Goal: Navigation & Orientation: Find specific page/section

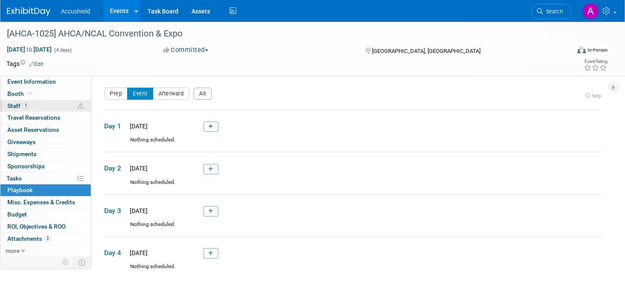
click at [49, 109] on link "1 Staff 1" at bounding box center [45, 106] width 90 height 12
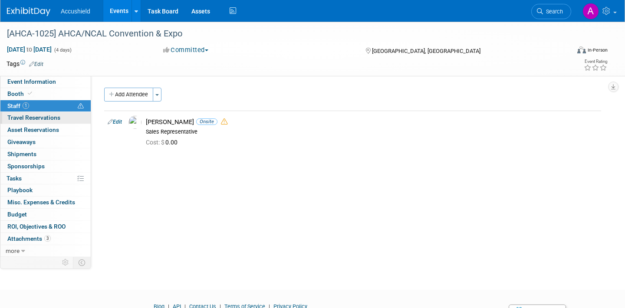
click at [49, 119] on span "Travel Reservations 0" at bounding box center [33, 117] width 53 height 7
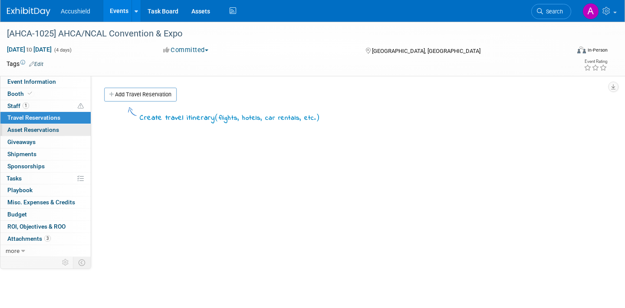
click at [44, 131] on span "Asset Reservations 0" at bounding box center [33, 129] width 52 height 7
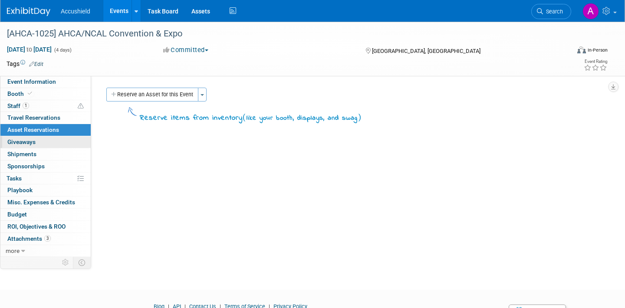
click at [43, 147] on link "0 Giveaways 0" at bounding box center [45, 142] width 90 height 12
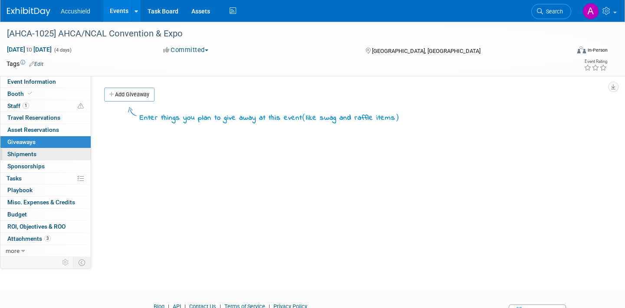
click at [40, 156] on link "0 Shipments 0" at bounding box center [45, 154] width 90 height 12
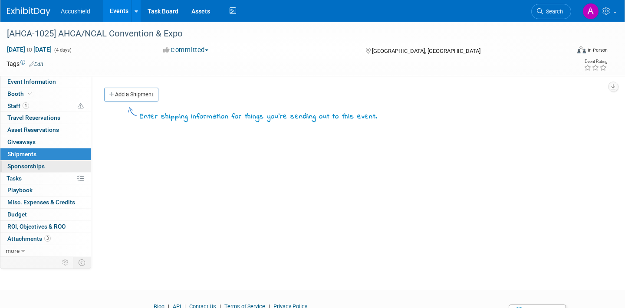
click at [35, 166] on span "Sponsorships 0" at bounding box center [25, 166] width 37 height 7
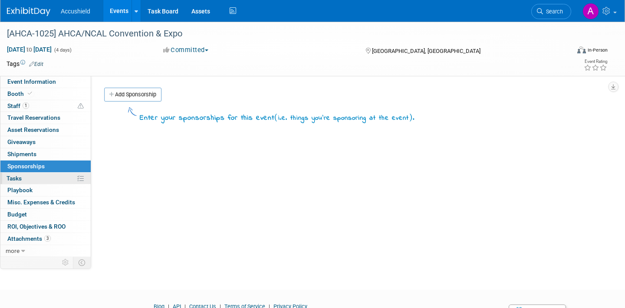
click at [32, 174] on link "0% Tasks 0%" at bounding box center [45, 179] width 90 height 12
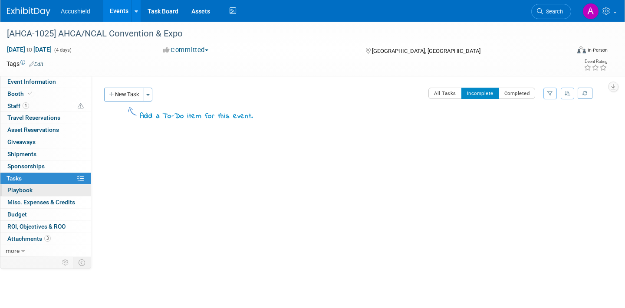
click at [32, 187] on link "0 Playbook 0" at bounding box center [45, 190] width 90 height 12
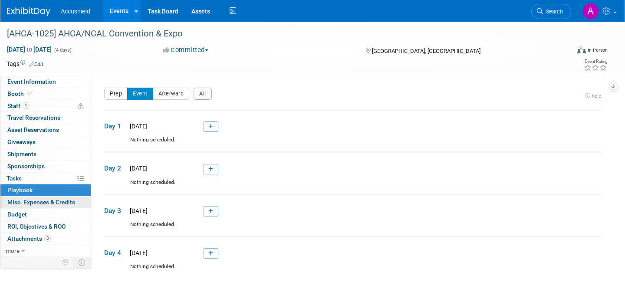
click at [36, 202] on span "Misc. Expenses & Credits 0" at bounding box center [41, 202] width 68 height 7
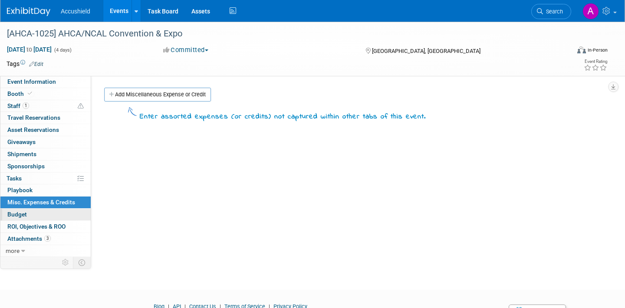
click at [37, 214] on link "Budget" at bounding box center [45, 215] width 90 height 12
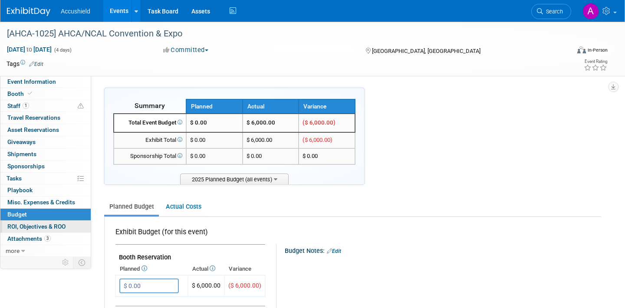
click at [36, 226] on span "ROI, Objectives & ROO 0" at bounding box center [36, 226] width 58 height 7
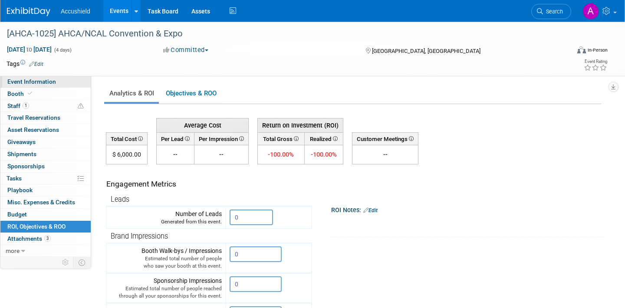
click at [30, 84] on span "Event Information" at bounding box center [31, 81] width 49 height 7
select select "Yes"
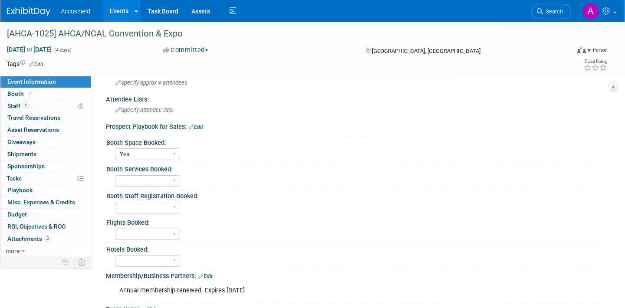
scroll to position [471, 0]
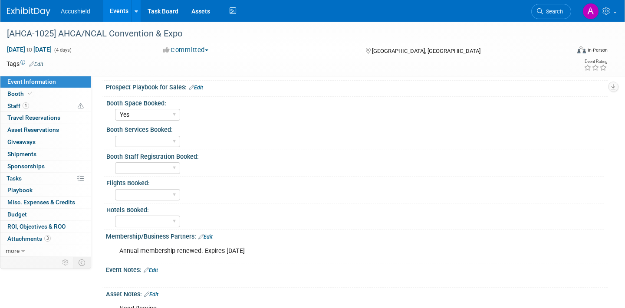
click at [113, 16] on link "Events" at bounding box center [119, 11] width 32 height 22
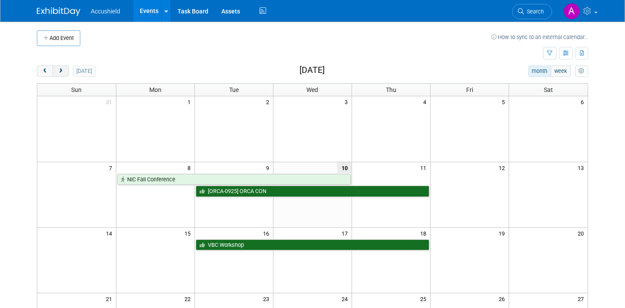
click at [59, 72] on span "next" at bounding box center [60, 72] width 7 height 6
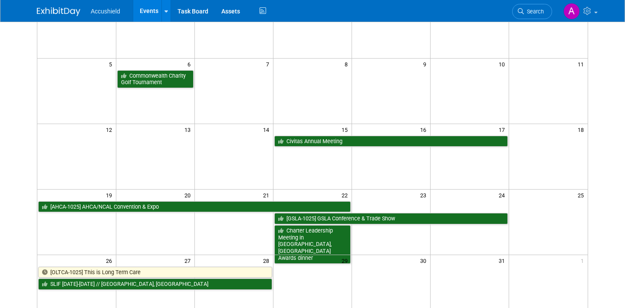
scroll to position [172, 0]
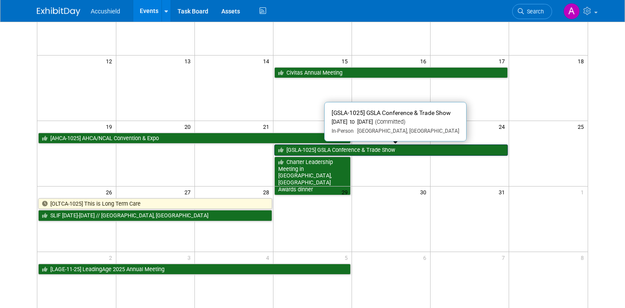
click at [398, 149] on link "[GSLA-1025] GSLA Conference & Trade Show" at bounding box center [390, 150] width 233 height 11
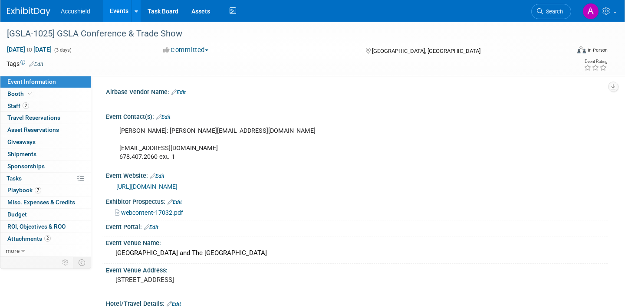
select select "Yes"
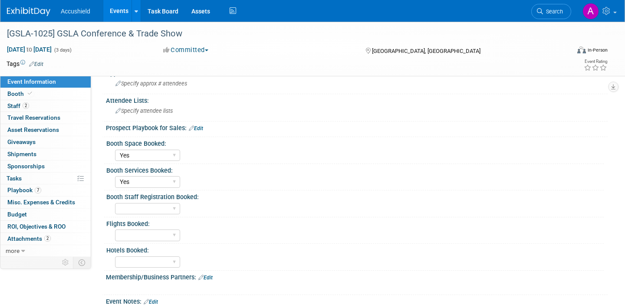
scroll to position [286, 0]
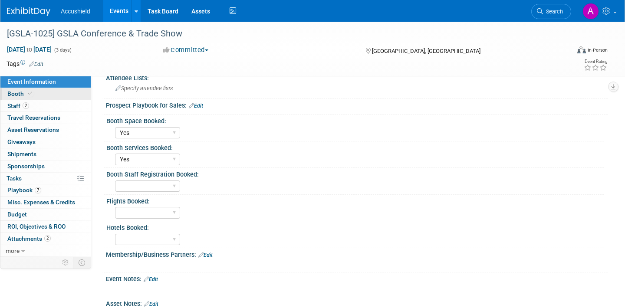
click at [25, 94] on span "Booth" at bounding box center [20, 93] width 26 height 7
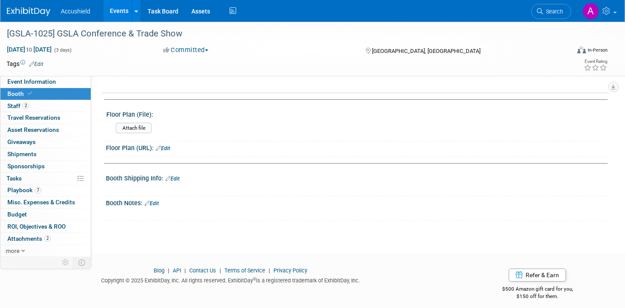
scroll to position [345, 0]
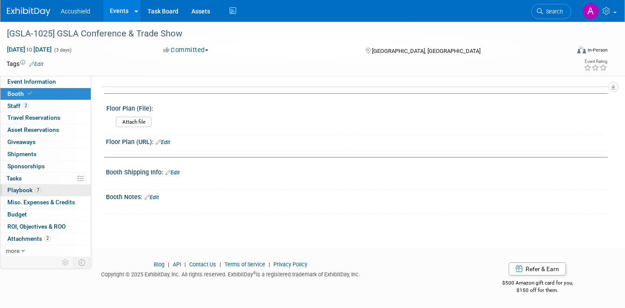
click at [36, 192] on span "7" at bounding box center [38, 190] width 7 height 7
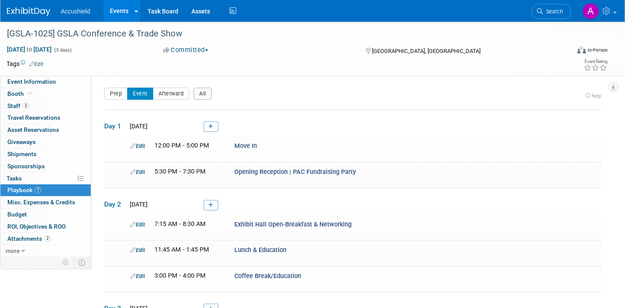
click at [112, 10] on link "Events" at bounding box center [119, 11] width 32 height 22
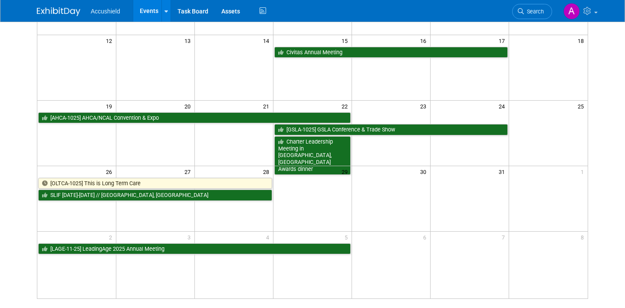
scroll to position [227, 0]
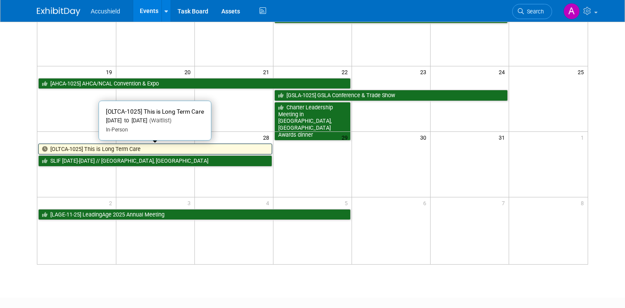
click at [139, 150] on link "[OLTCA-1025] This is Long Term Care" at bounding box center [155, 149] width 234 height 11
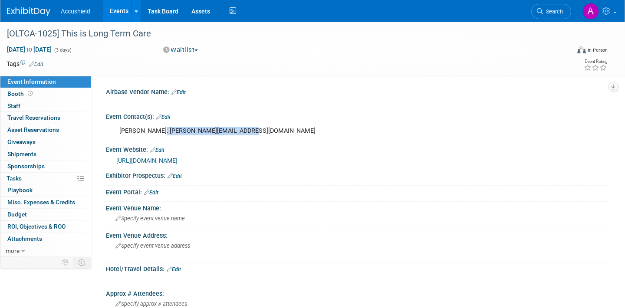
drag, startPoint x: 158, startPoint y: 134, endPoint x: 243, endPoint y: 138, distance: 84.3
click at [243, 138] on div "[PERSON_NAME]: [PERSON_NAME][EMAIL_ADDRESS][DOMAIN_NAME]" at bounding box center [312, 130] width 398 height 17
click at [243, 138] on div "Rebecca Darling: rebecca@bayleygroup.com" at bounding box center [312, 130] width 398 height 17
click at [119, 15] on link "Events" at bounding box center [119, 11] width 32 height 22
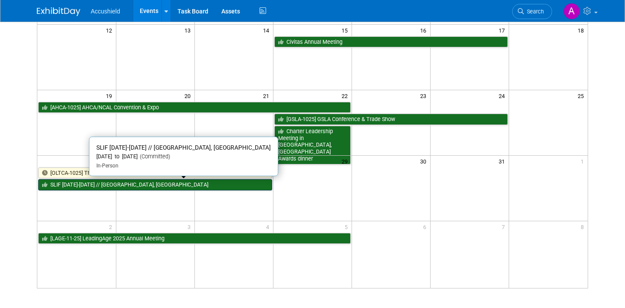
scroll to position [215, 0]
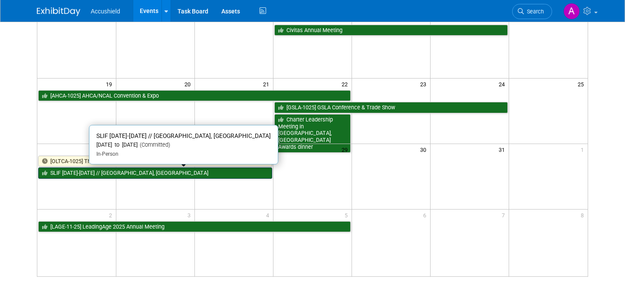
click at [116, 175] on link "SLIF [DATE]-[DATE] // [GEOGRAPHIC_DATA], [GEOGRAPHIC_DATA]" at bounding box center [155, 173] width 234 height 11
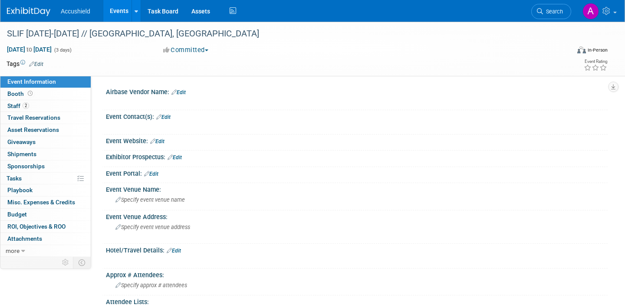
click at [121, 12] on link "Events" at bounding box center [119, 11] width 32 height 22
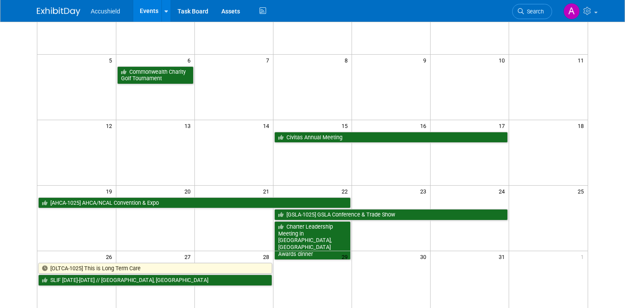
scroll to position [138, 0]
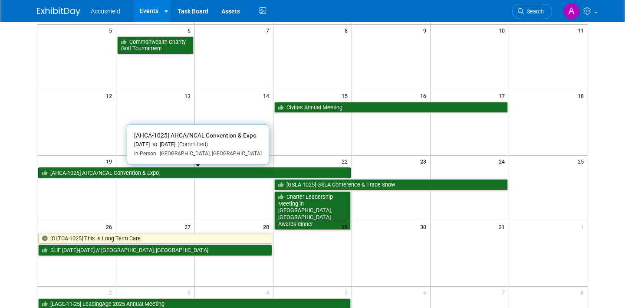
click at [212, 172] on link "[AHCA-1025] AHCA/NCAL Convention & Expo" at bounding box center [194, 173] width 312 height 11
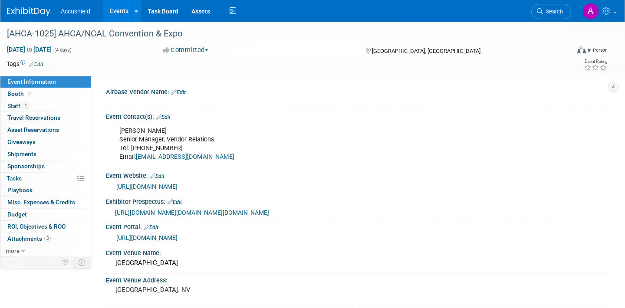
select select "Yes"
click at [41, 103] on link "1 Staff 1" at bounding box center [45, 106] width 90 height 12
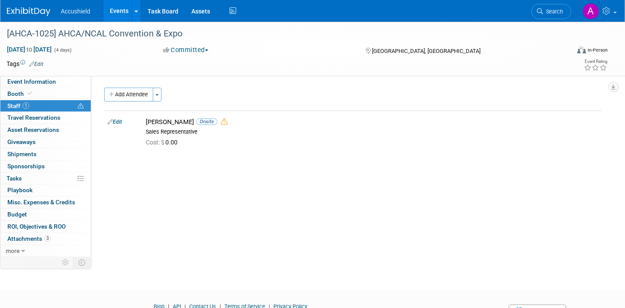
click at [125, 13] on link "Events" at bounding box center [119, 11] width 32 height 22
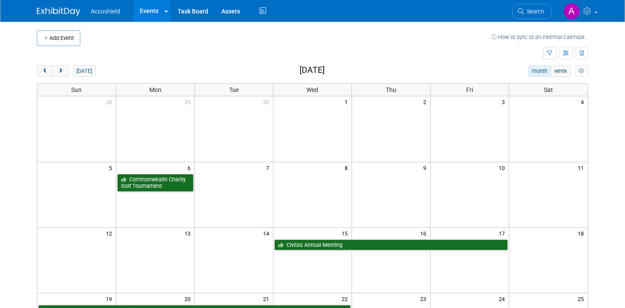
drag, startPoint x: 280, startPoint y: 69, endPoint x: 365, endPoint y: 72, distance: 84.7
click at [365, 72] on div "[DATE] month week [DATE]" at bounding box center [312, 72] width 551 height 12
